Goal: Navigation & Orientation: Find specific page/section

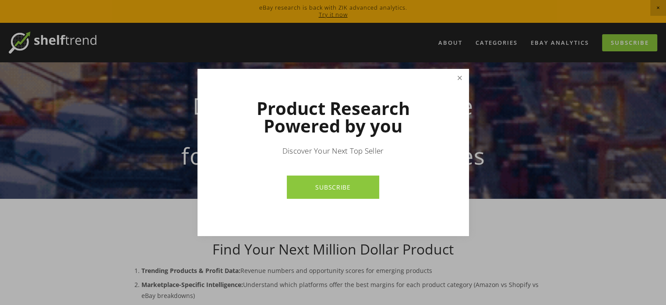
click at [464, 73] on link "Close" at bounding box center [459, 77] width 15 height 15
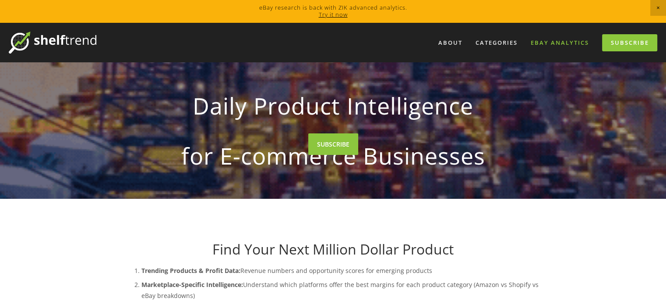
click at [545, 42] on link "eBay Analytics" at bounding box center [560, 42] width 70 height 14
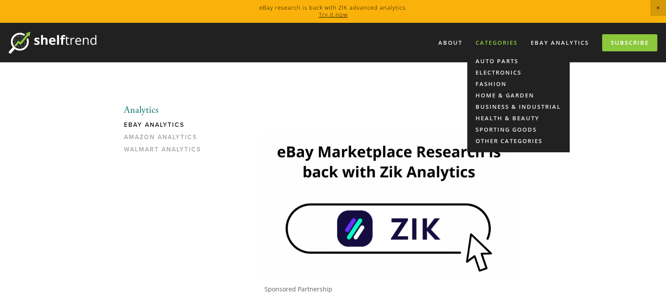
click at [506, 45] on div "Categories" at bounding box center [496, 42] width 53 height 14
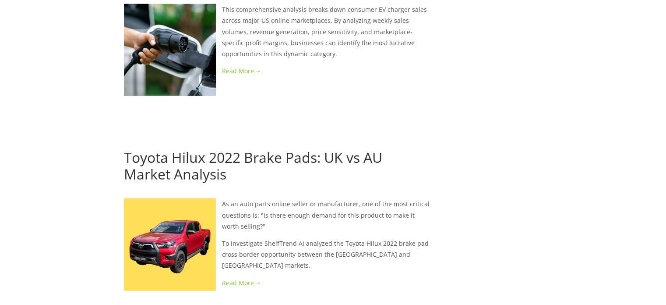
scroll to position [1856, 0]
